Goal: Check status: Check status

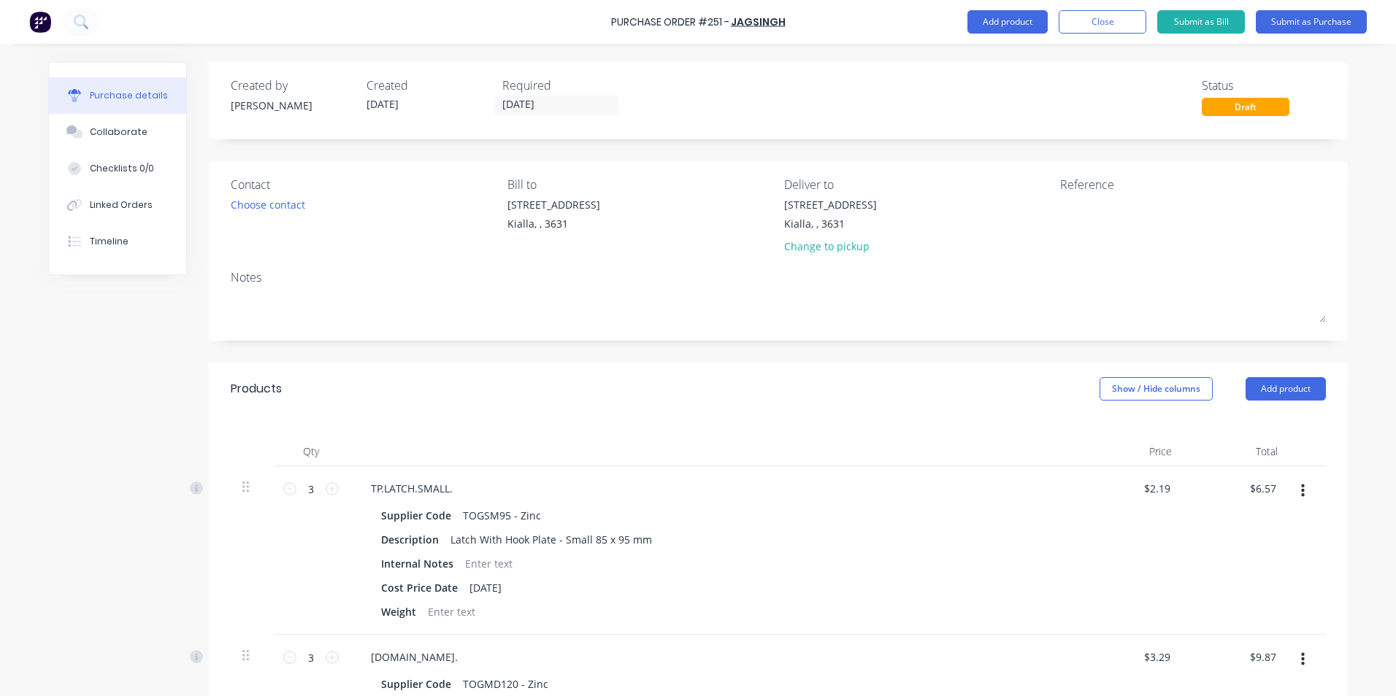
scroll to position [803, 0]
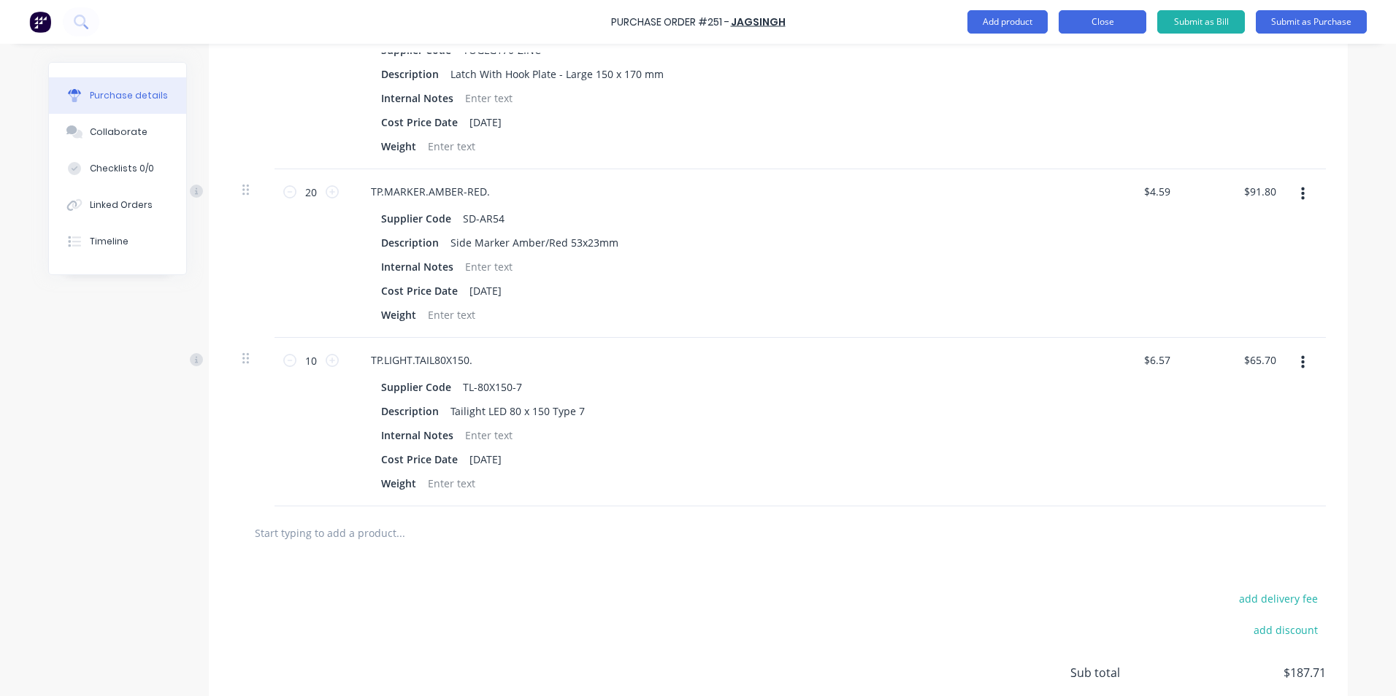
click at [1066, 23] on button "Close" at bounding box center [1102, 21] width 88 height 23
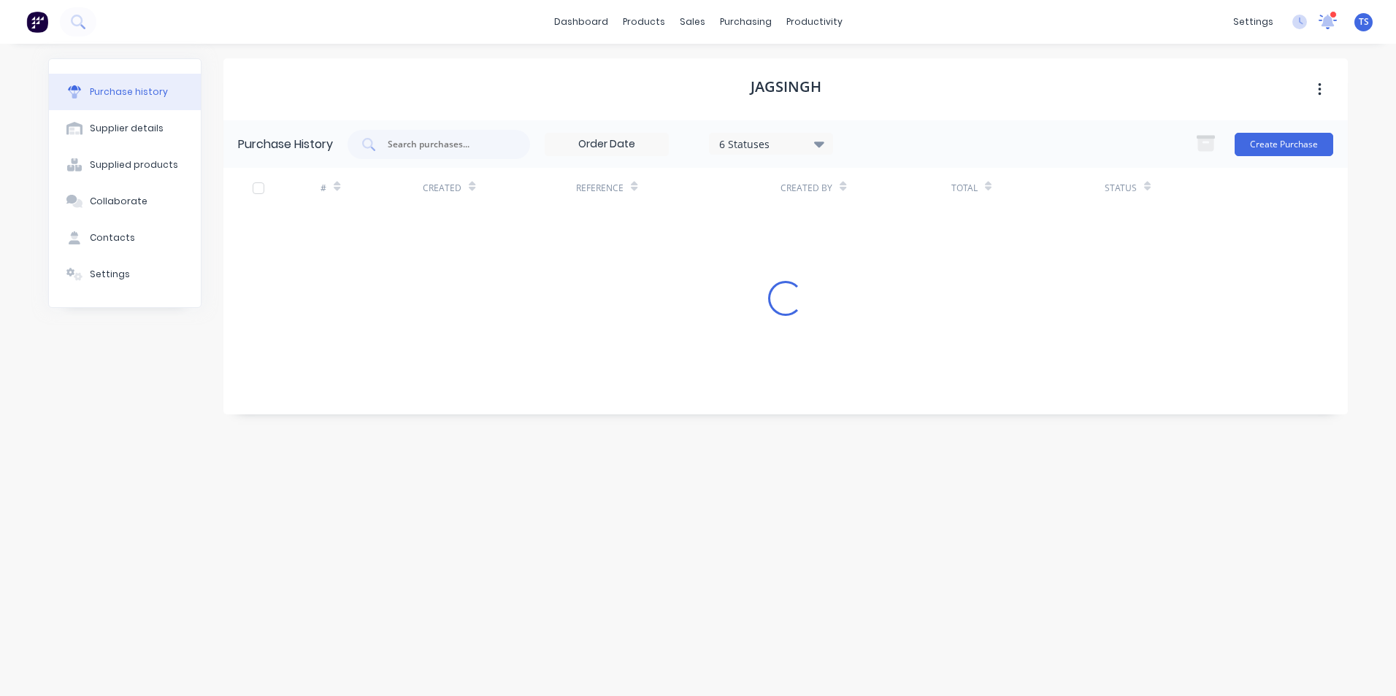
click at [1334, 20] on icon at bounding box center [1327, 22] width 20 height 16
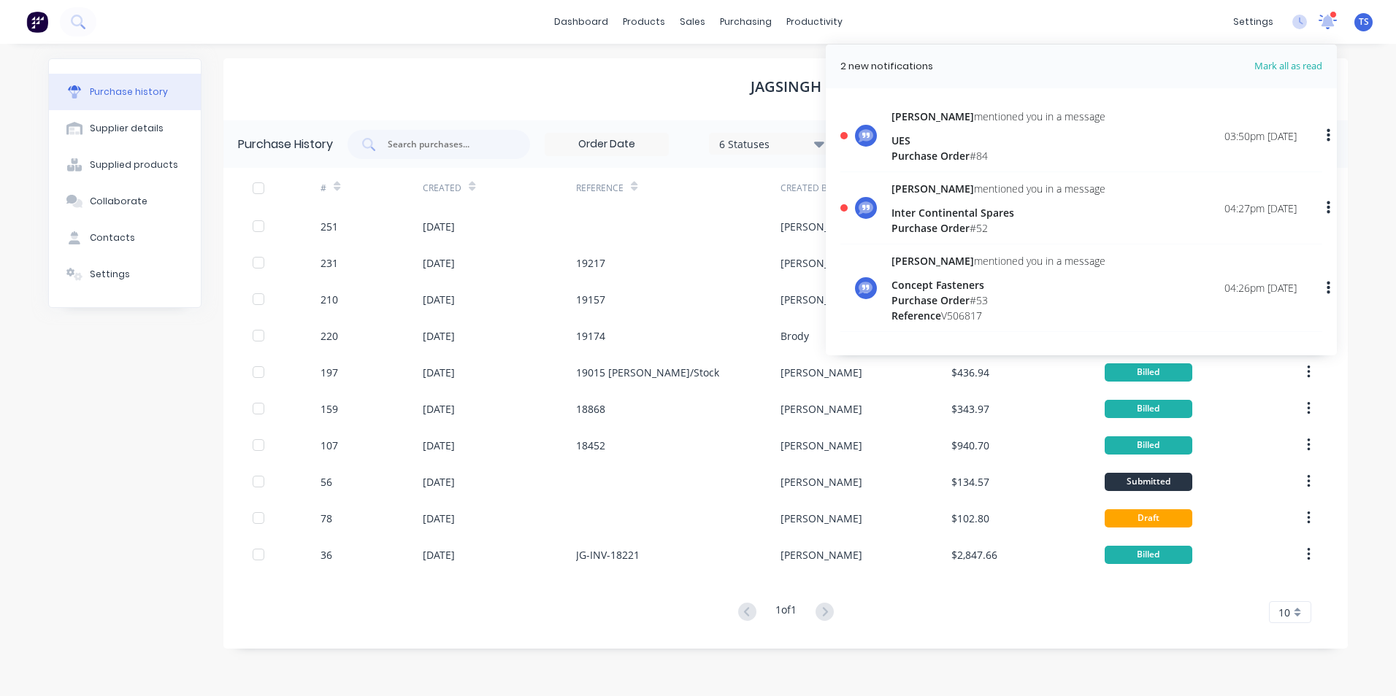
click at [1326, 19] on icon at bounding box center [1327, 21] width 13 height 12
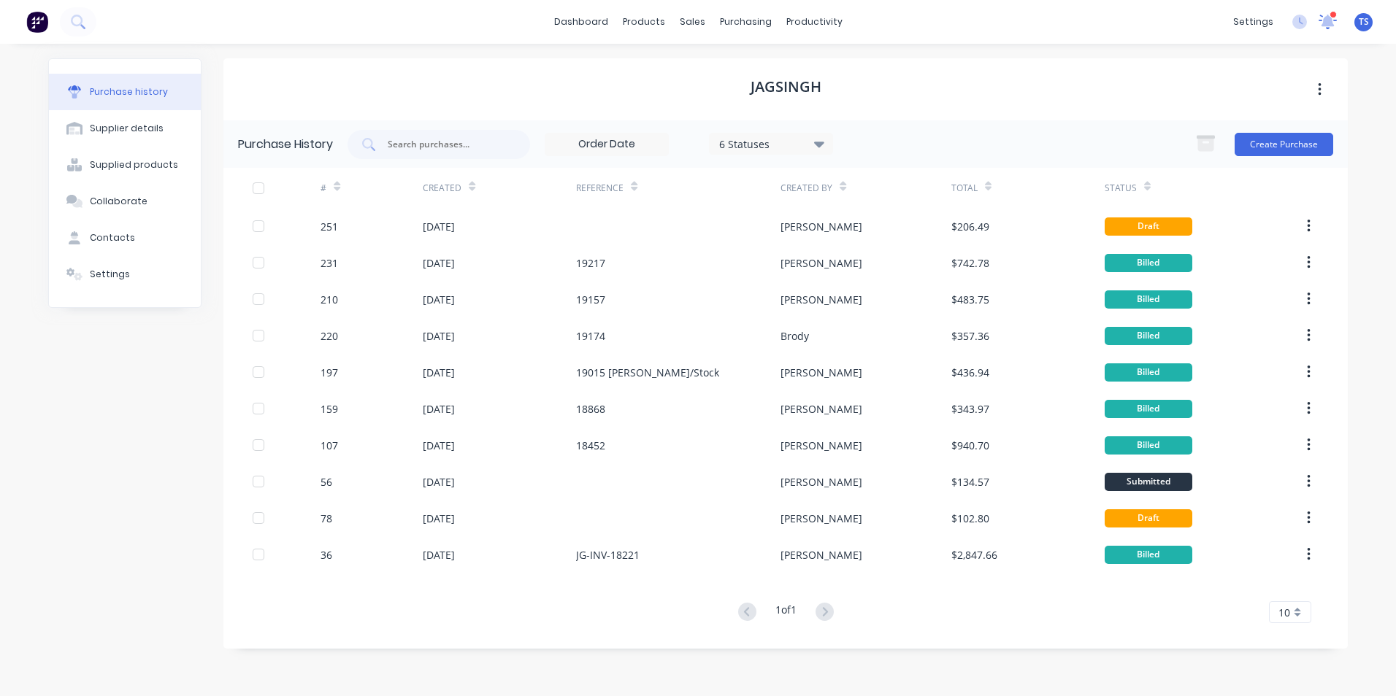
click at [1326, 19] on icon at bounding box center [1327, 19] width 14 height 13
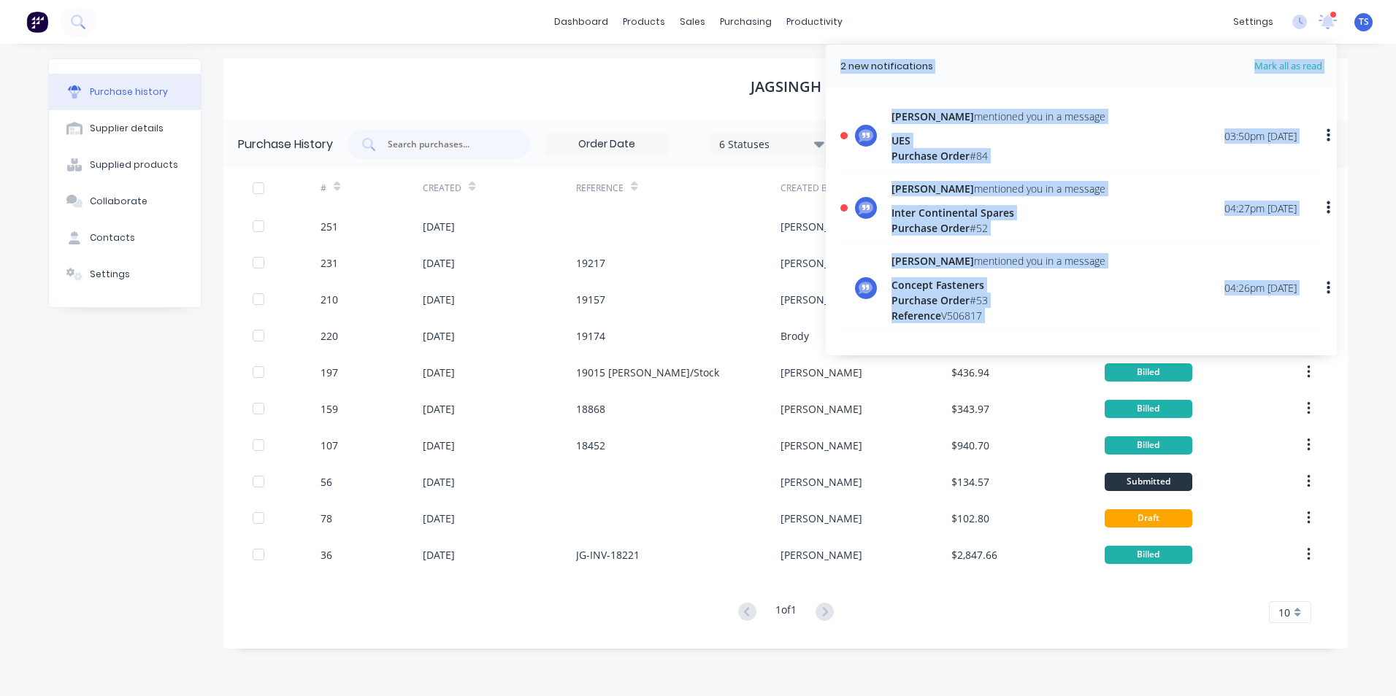
click at [1117, 64] on div "2 new notifications" at bounding box center [1020, 66] width 361 height 15
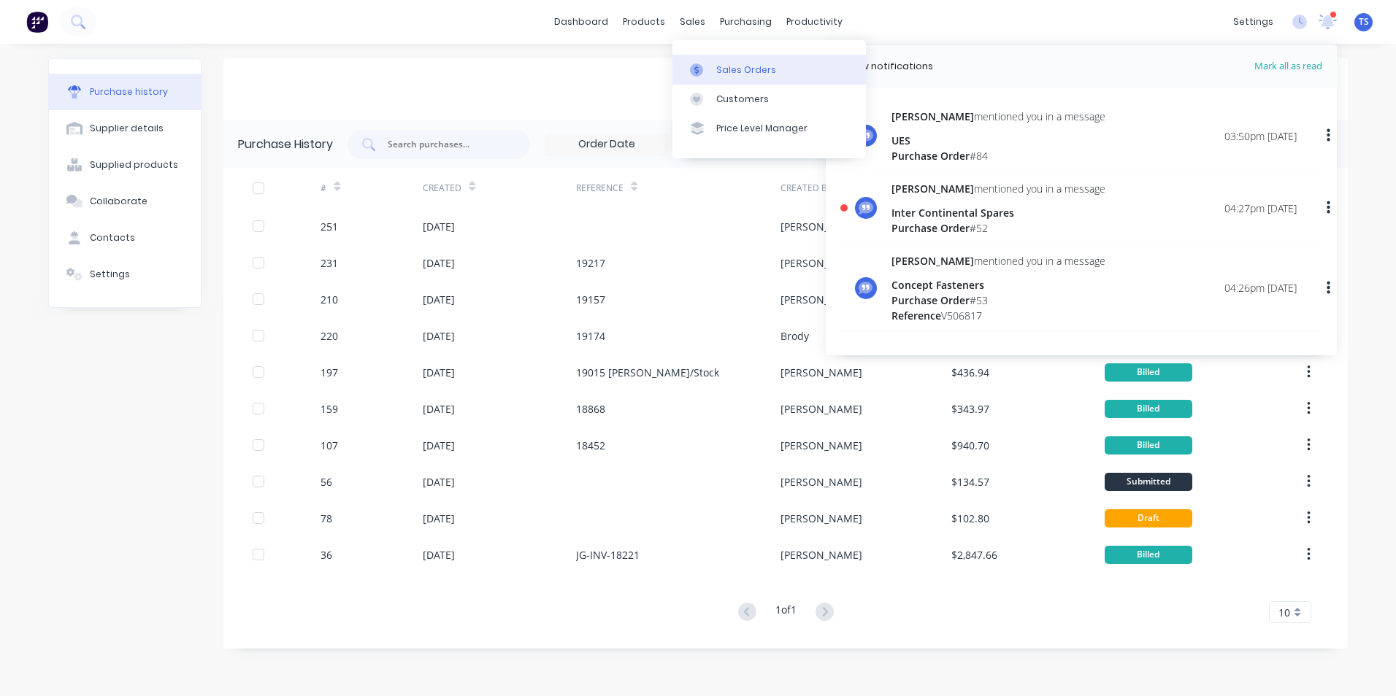
click at [706, 70] on div at bounding box center [701, 70] width 22 height 13
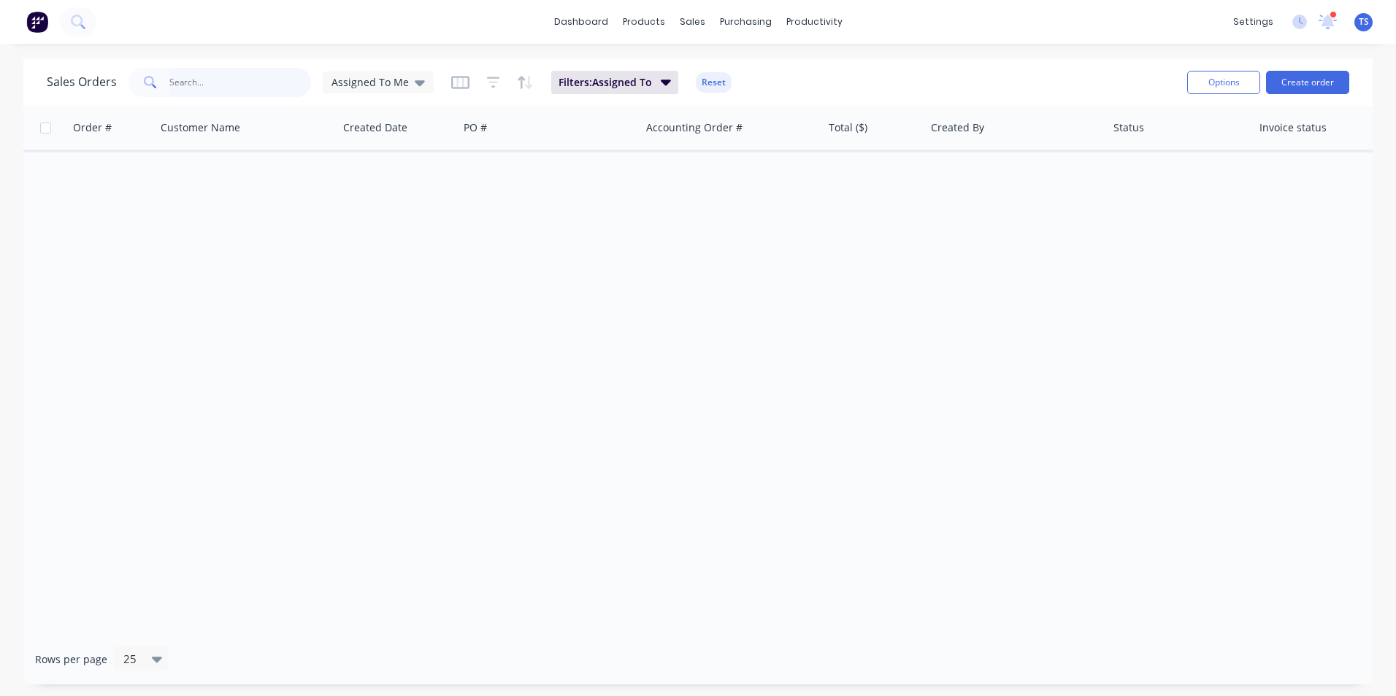
click at [245, 84] on input "text" at bounding box center [240, 82] width 142 height 29
type input "barl"
click at [375, 75] on span "Assigned To Me" at bounding box center [369, 81] width 77 height 15
click at [372, 212] on button "None" at bounding box center [410, 207] width 166 height 17
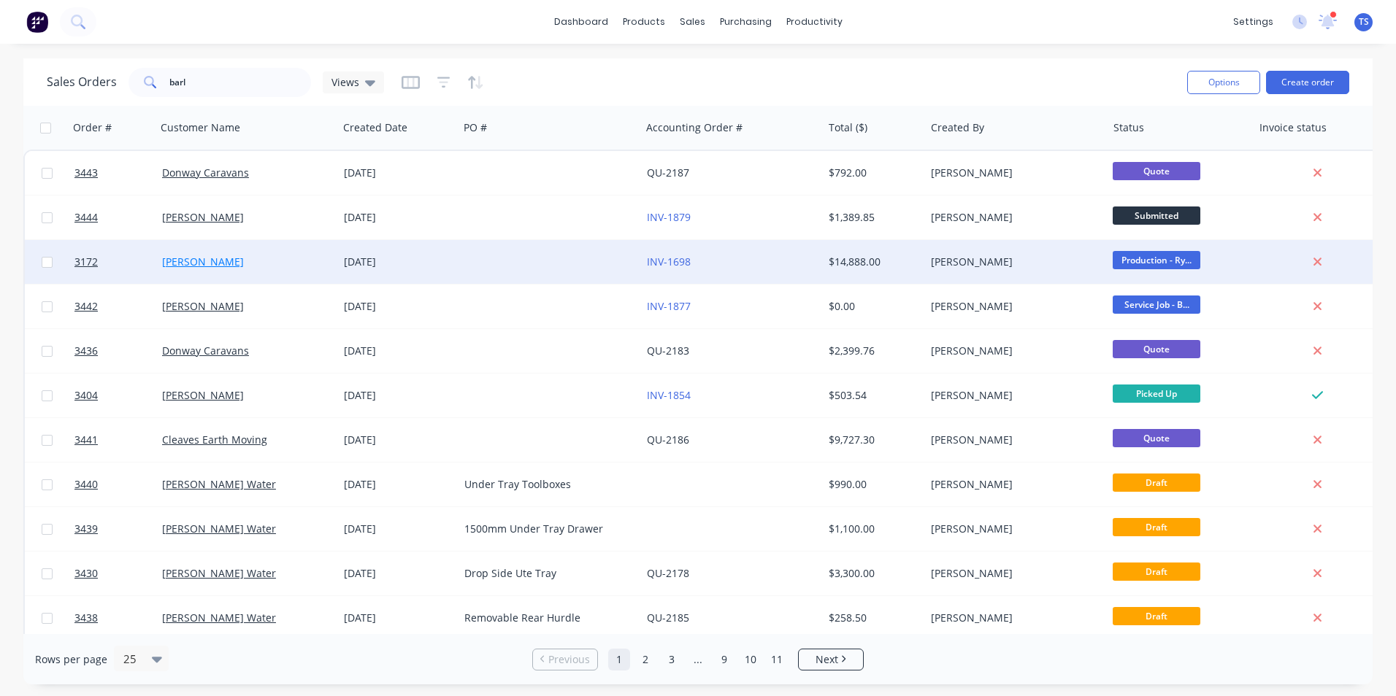
click at [217, 260] on link "[PERSON_NAME]" at bounding box center [203, 262] width 82 height 14
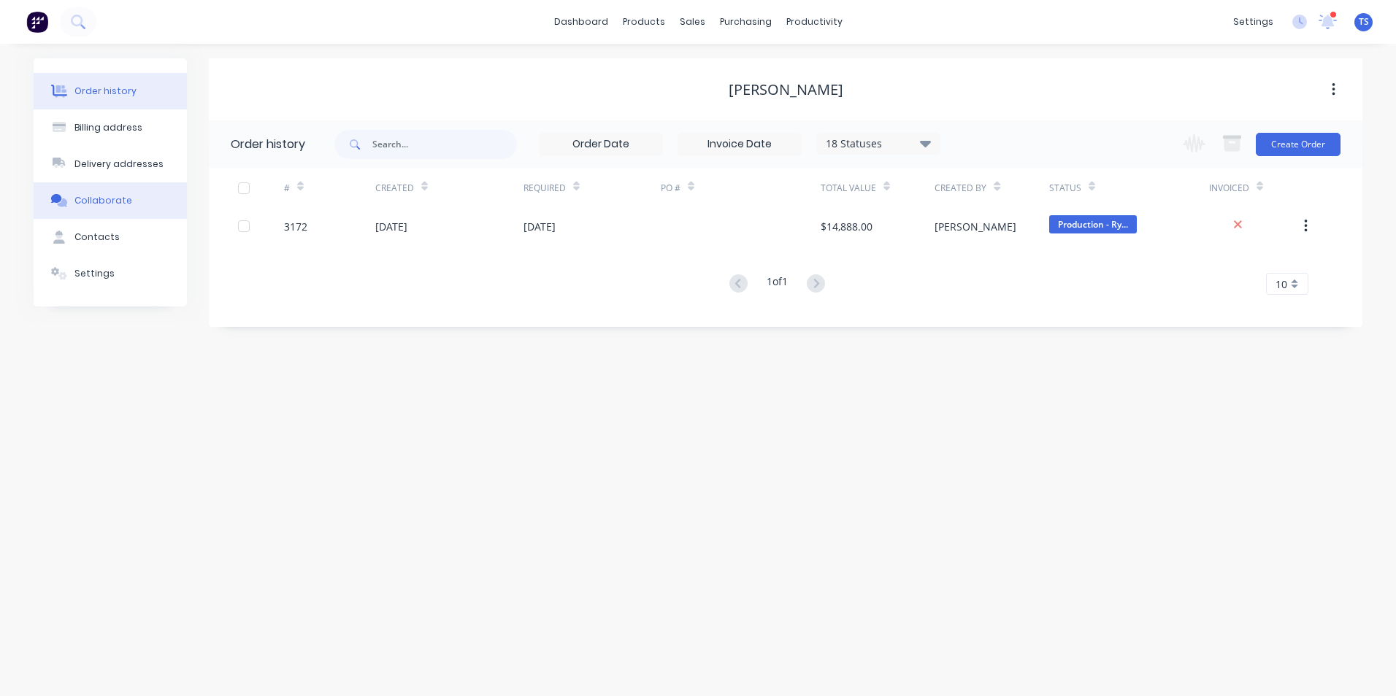
click at [141, 199] on button "Collaborate" at bounding box center [110, 200] width 153 height 36
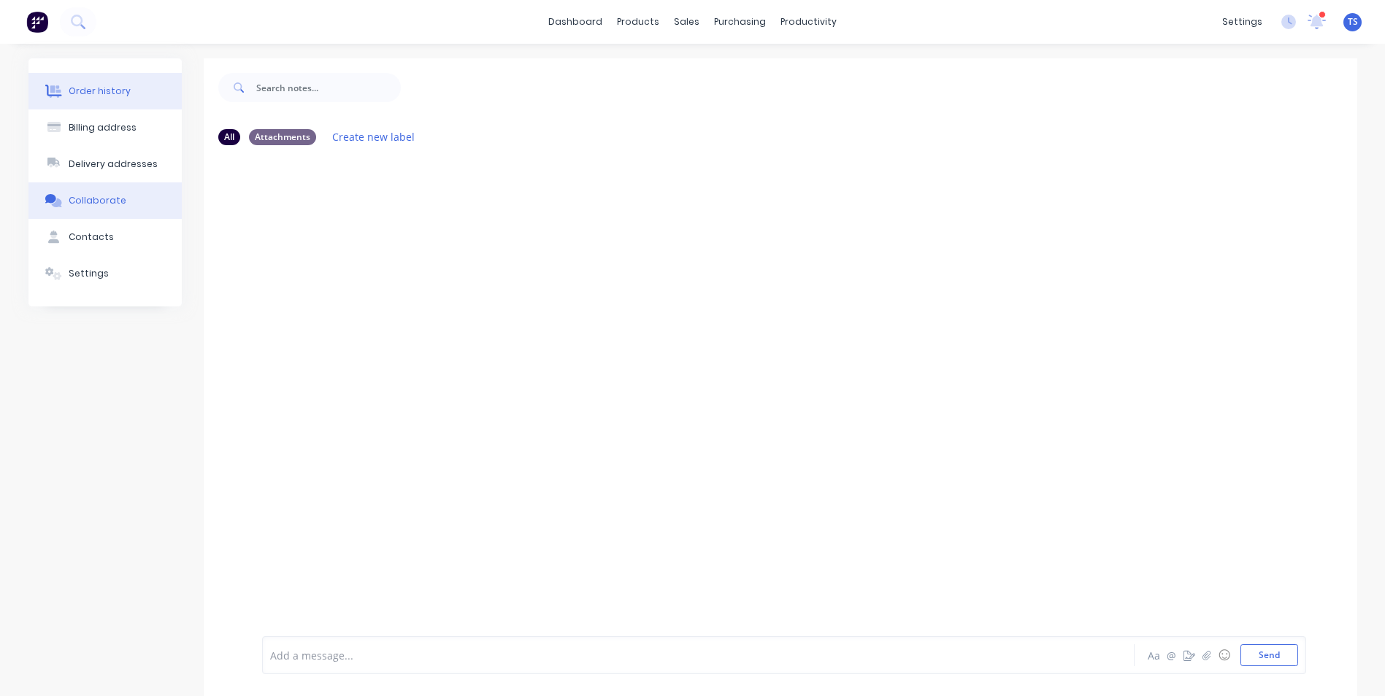
click at [105, 90] on div "Order history" at bounding box center [100, 91] width 62 height 13
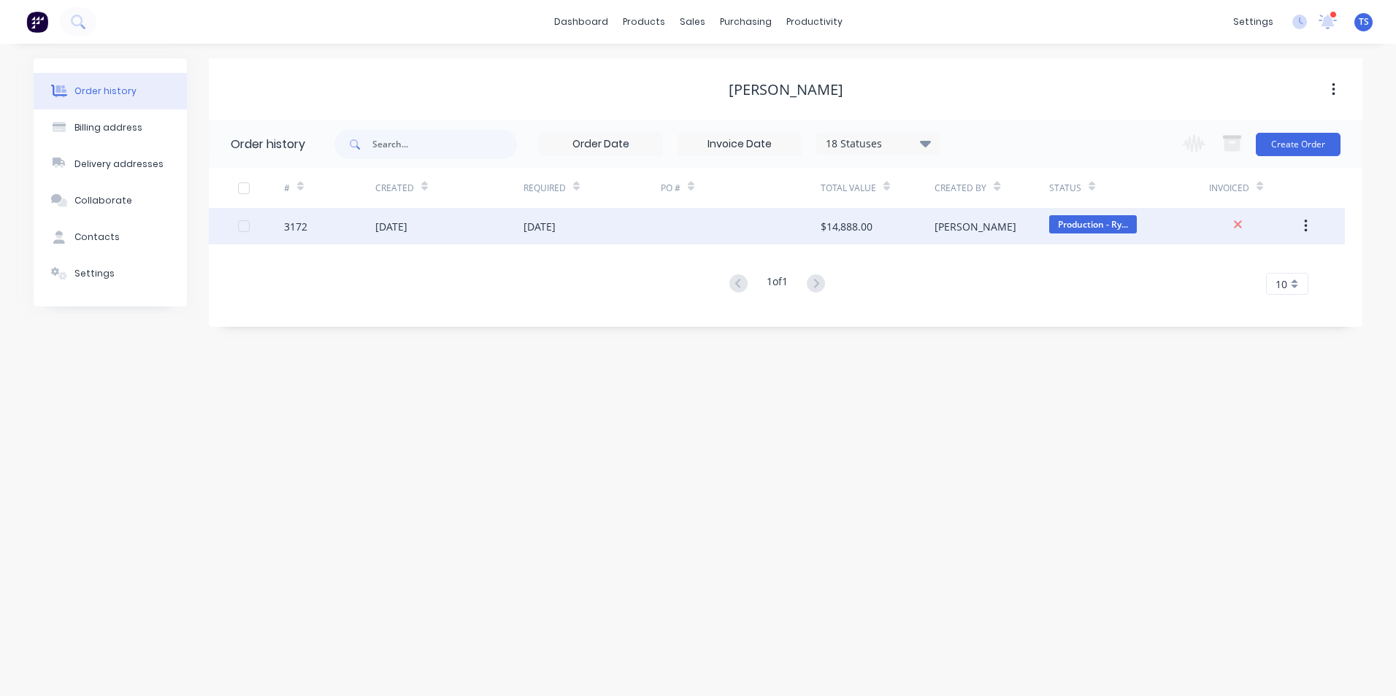
click at [368, 230] on div "3172" at bounding box center [329, 226] width 91 height 36
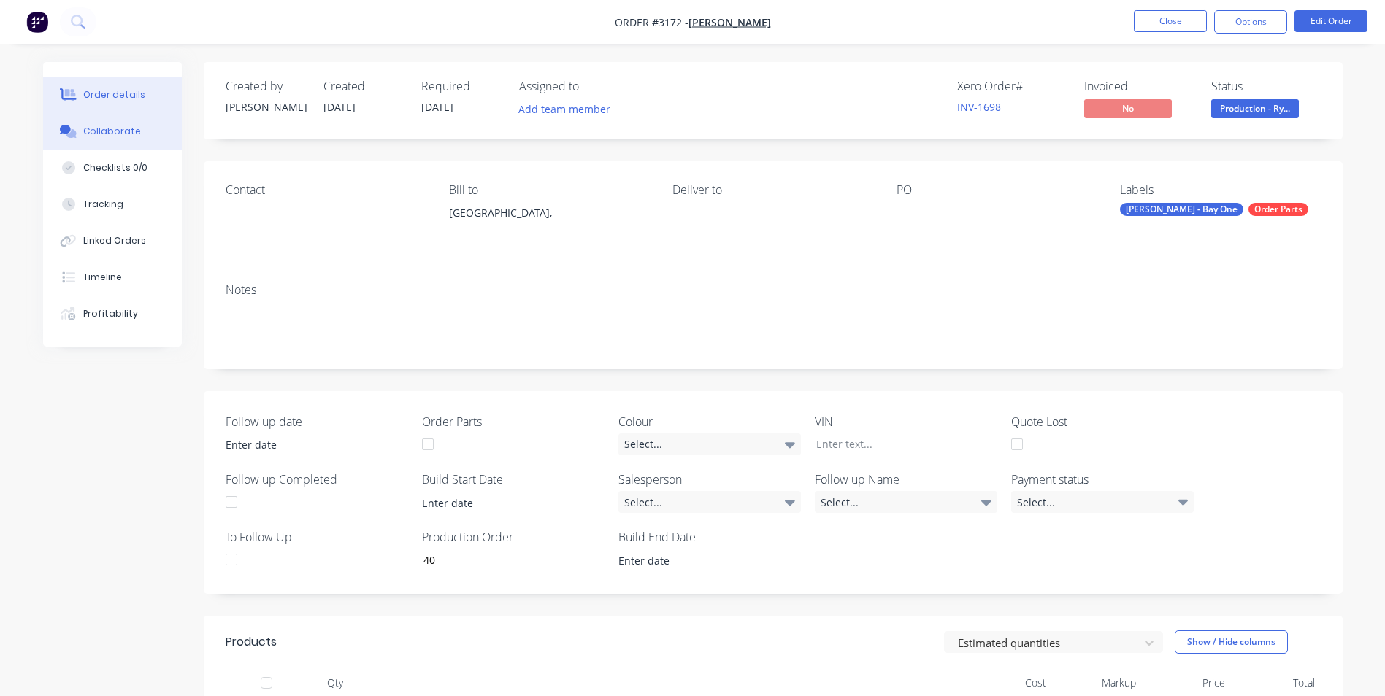
click at [131, 134] on div "Collaborate" at bounding box center [112, 131] width 58 height 13
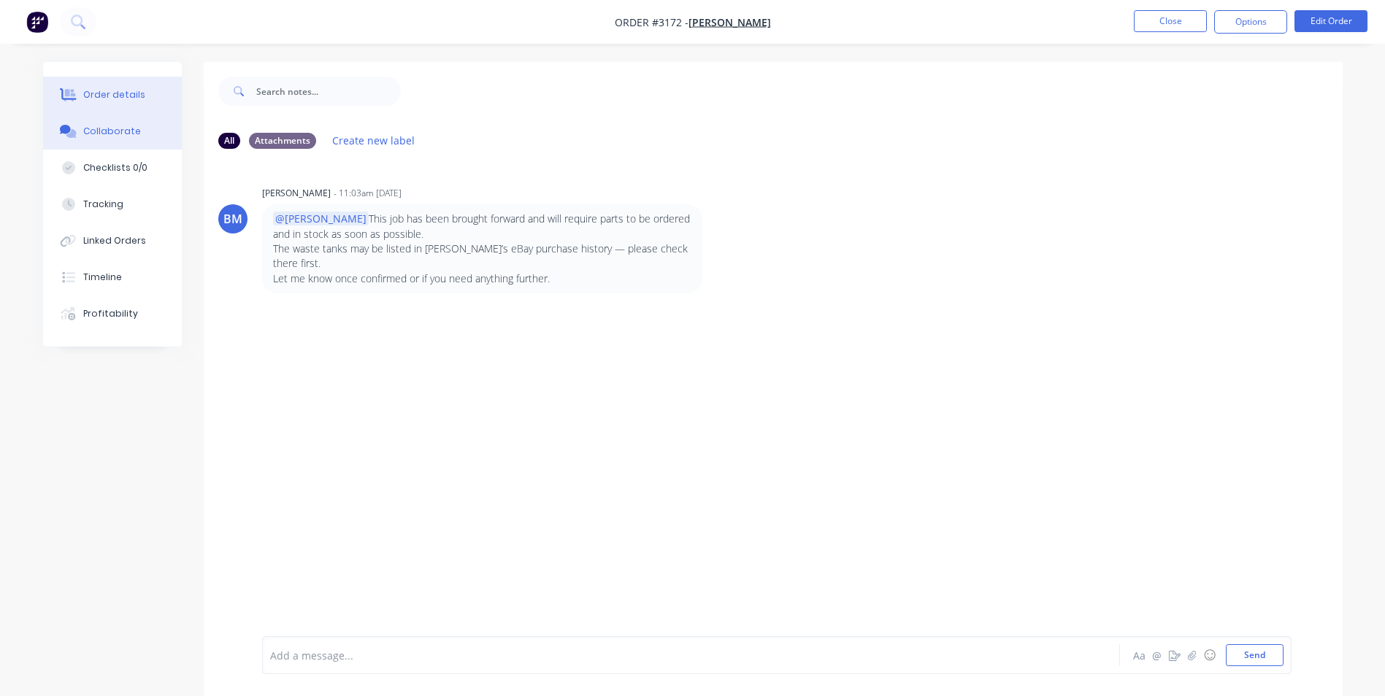
click at [136, 100] on div "Order details" at bounding box center [114, 94] width 62 height 13
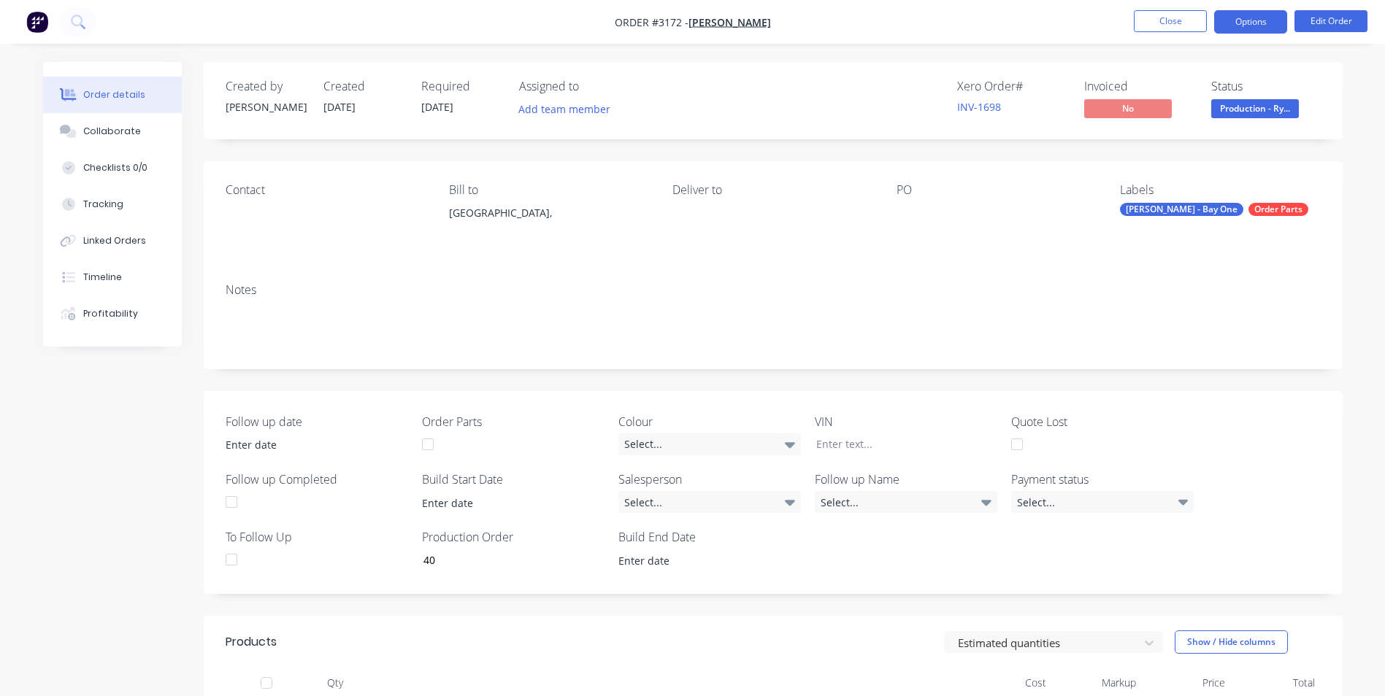
click at [1247, 23] on button "Options" at bounding box center [1250, 21] width 73 height 23
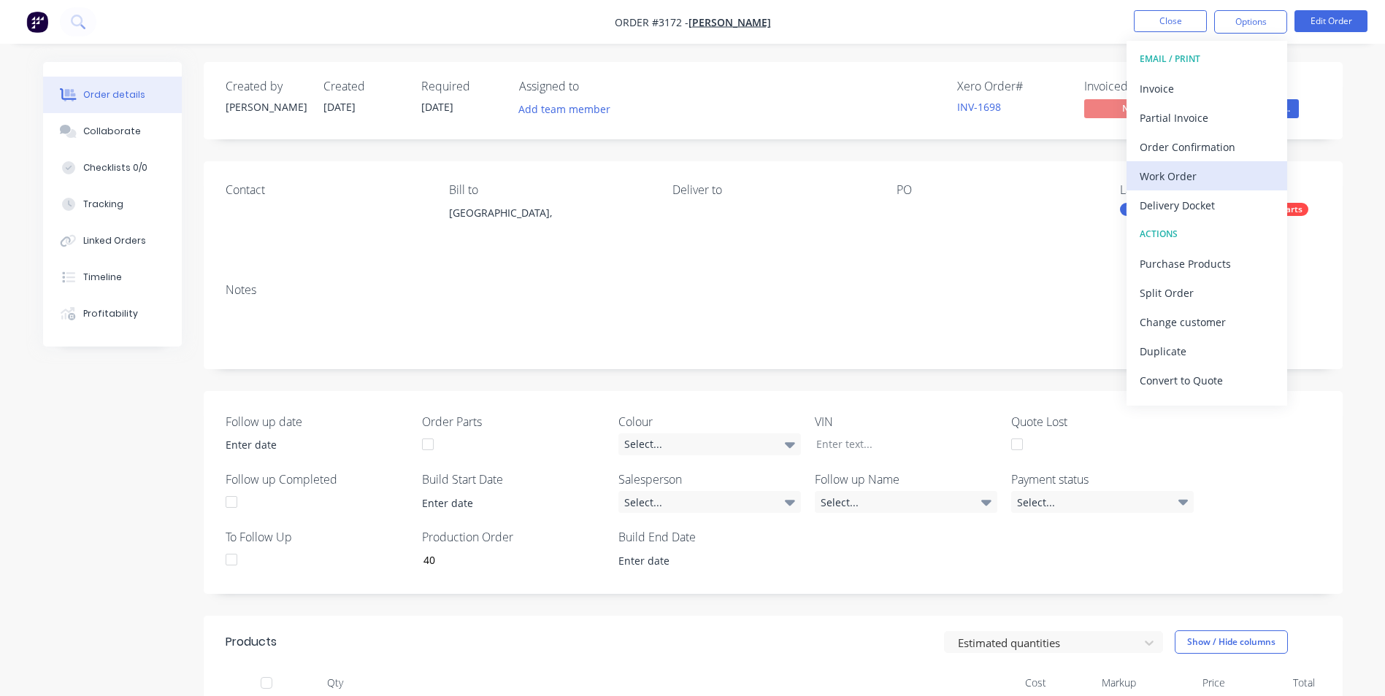
click at [1177, 179] on div "Work Order" at bounding box center [1206, 176] width 134 height 21
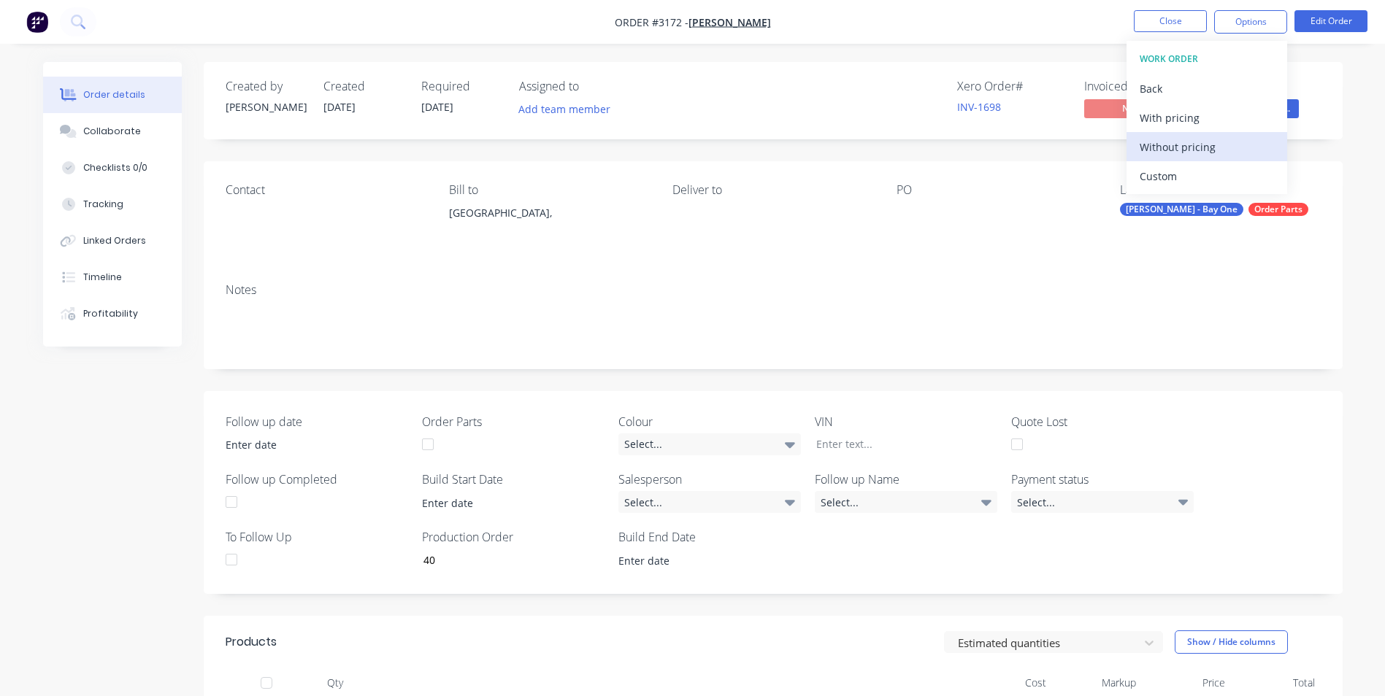
click at [1188, 147] on div "Without pricing" at bounding box center [1206, 146] width 134 height 21
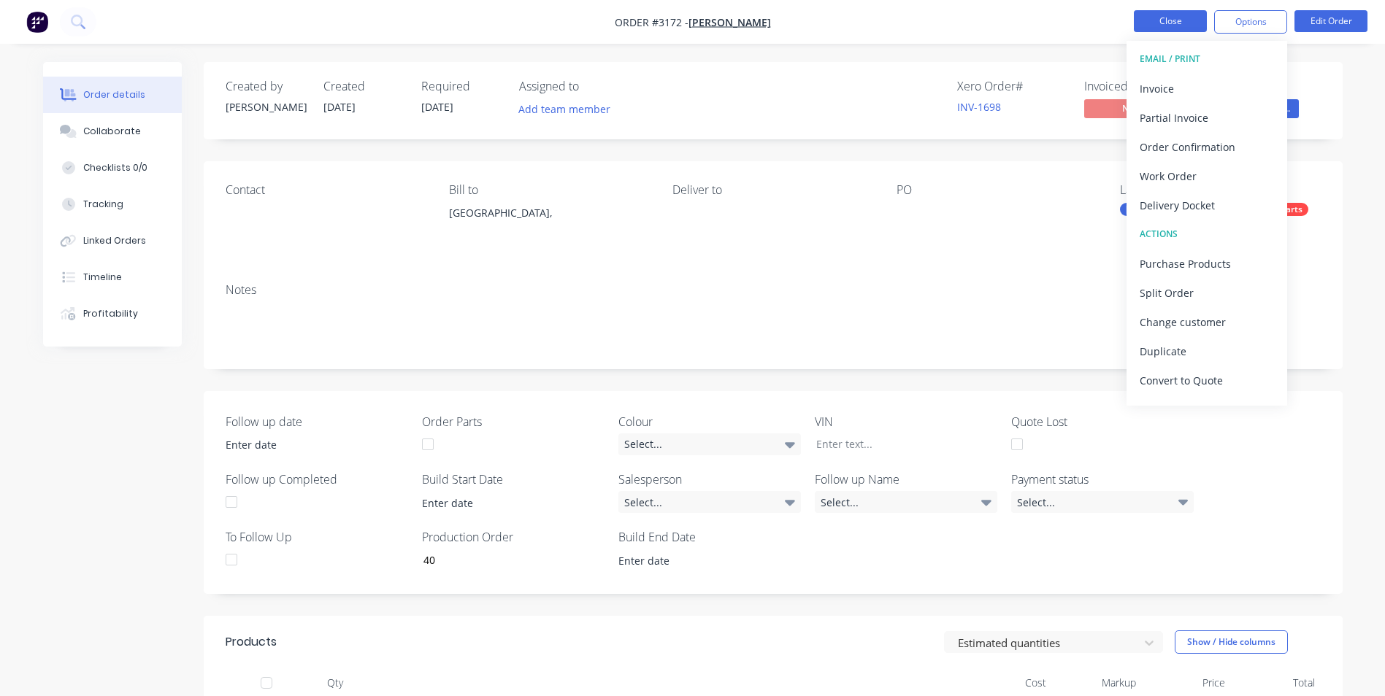
click at [1189, 22] on button "Close" at bounding box center [1170, 21] width 73 height 22
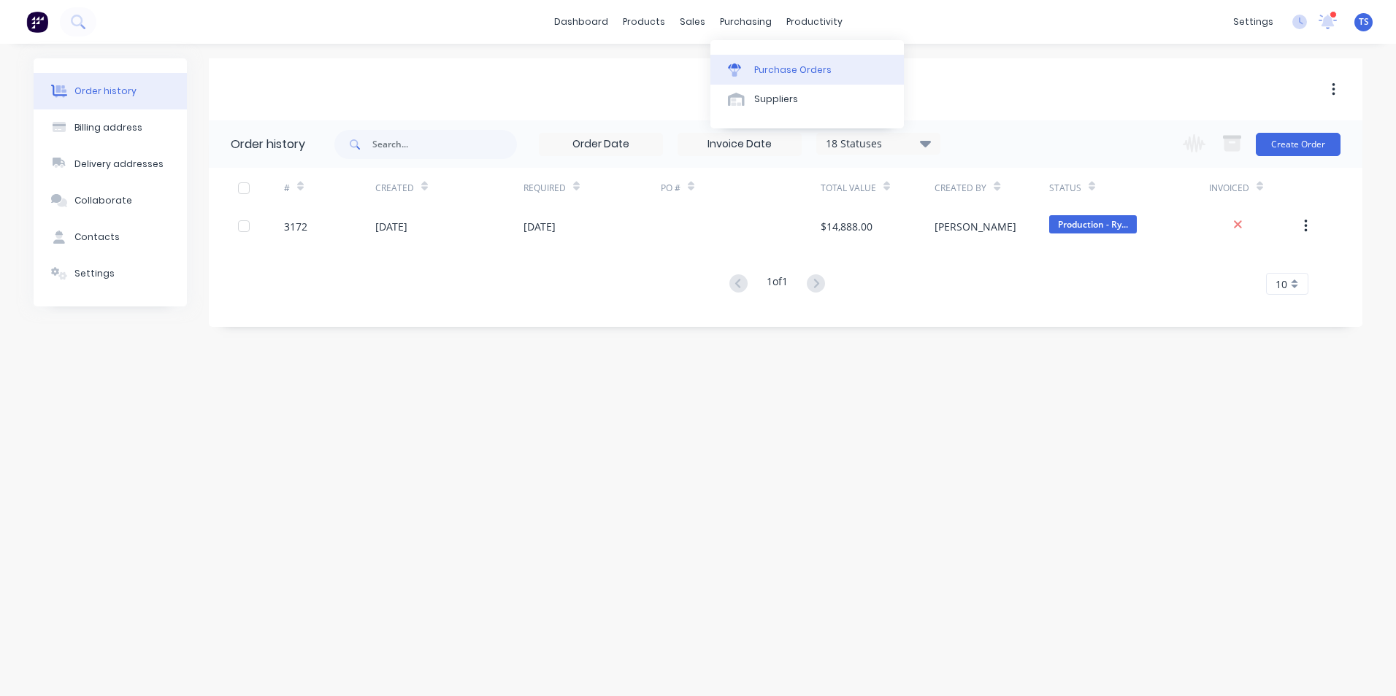
click at [783, 71] on div "Purchase Orders" at bounding box center [792, 70] width 77 height 13
